Goal: Check status

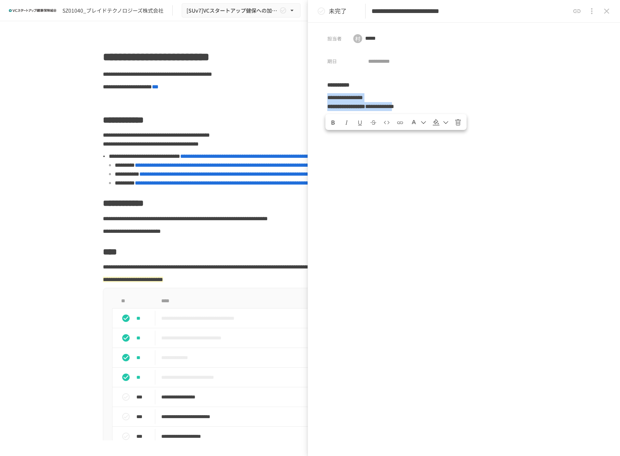
scroll to position [164, 0]
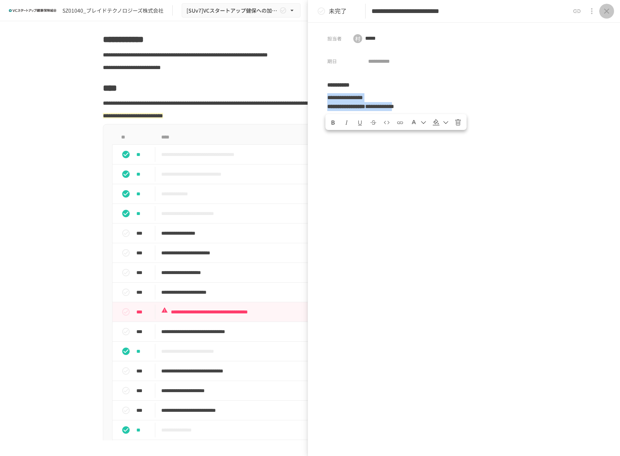
click at [610, 11] on icon "close drawer" at bounding box center [606, 11] width 9 height 9
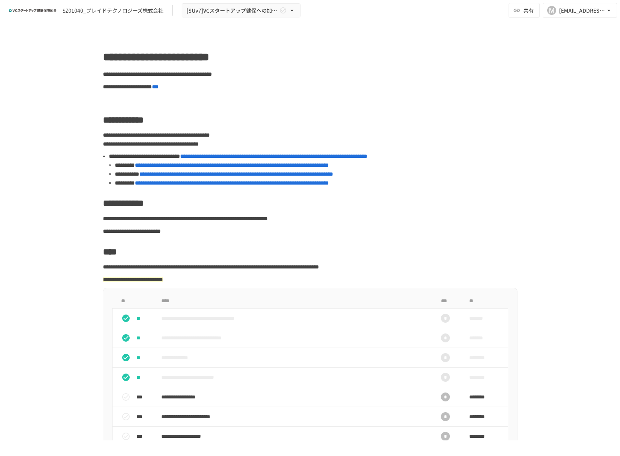
click at [202, 168] on span "**********" at bounding box center [232, 165] width 194 height 6
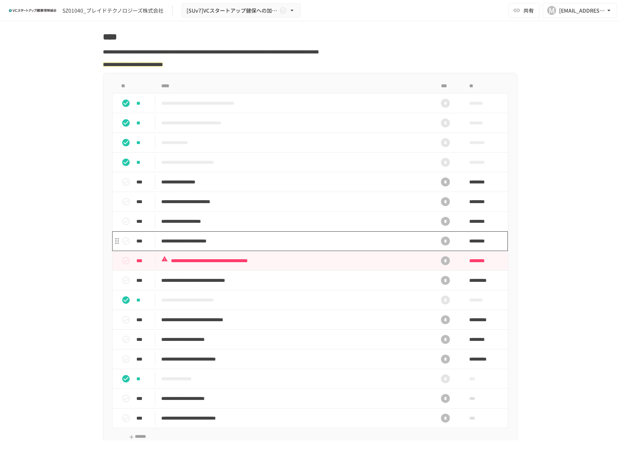
scroll to position [222, 0]
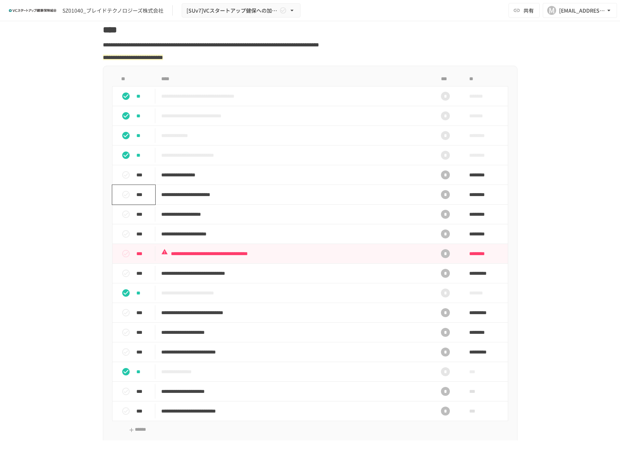
click at [126, 199] on icon "status" at bounding box center [126, 194] width 9 height 9
click at [81, 214] on div "**********" at bounding box center [310, 231] width 620 height 420
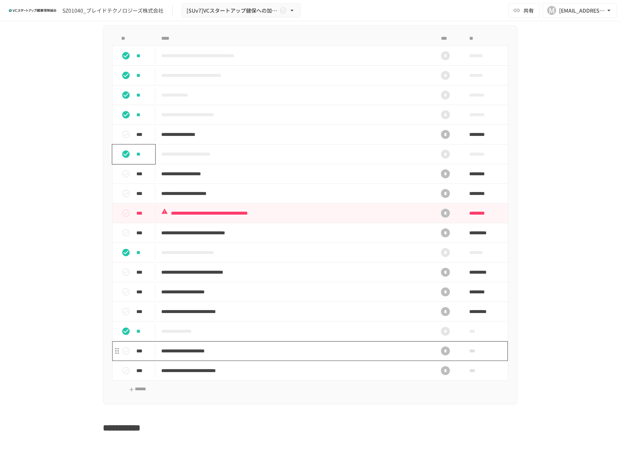
scroll to position [262, 0]
click at [127, 376] on icon "status" at bounding box center [126, 371] width 9 height 9
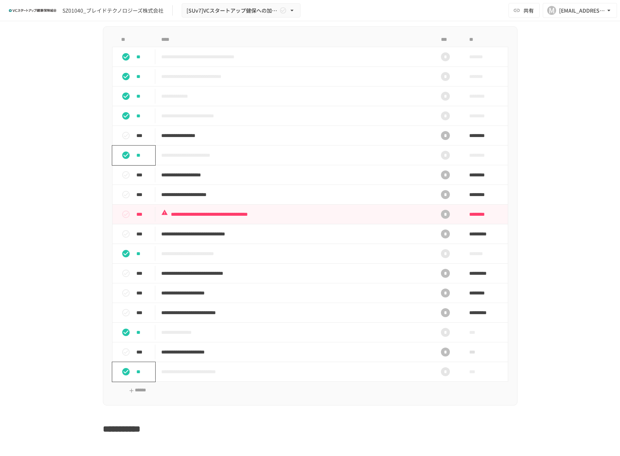
scroll to position [263, 0]
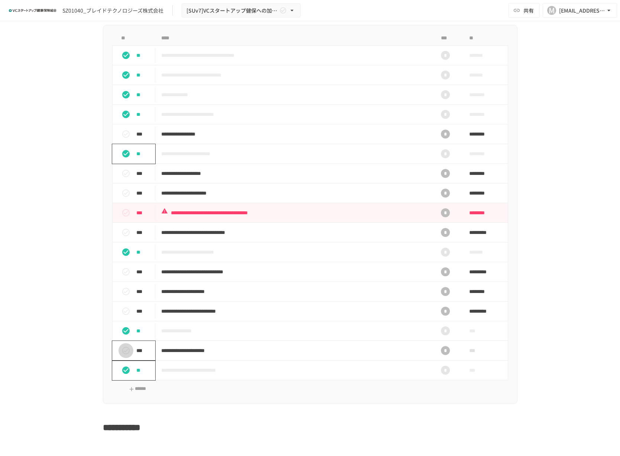
click at [129, 355] on icon "status" at bounding box center [125, 350] width 7 height 7
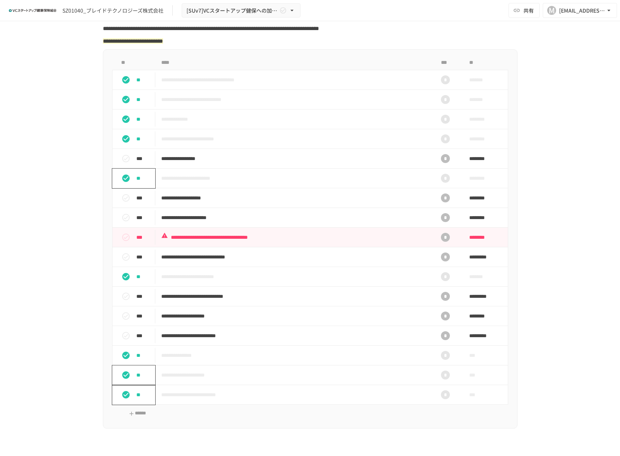
scroll to position [240, 0]
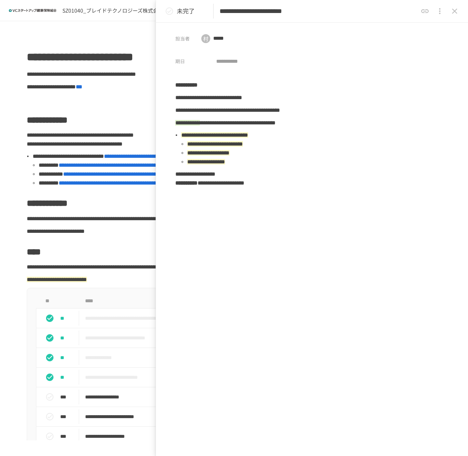
scroll to position [255, 0]
